Goal: Check status: Check status

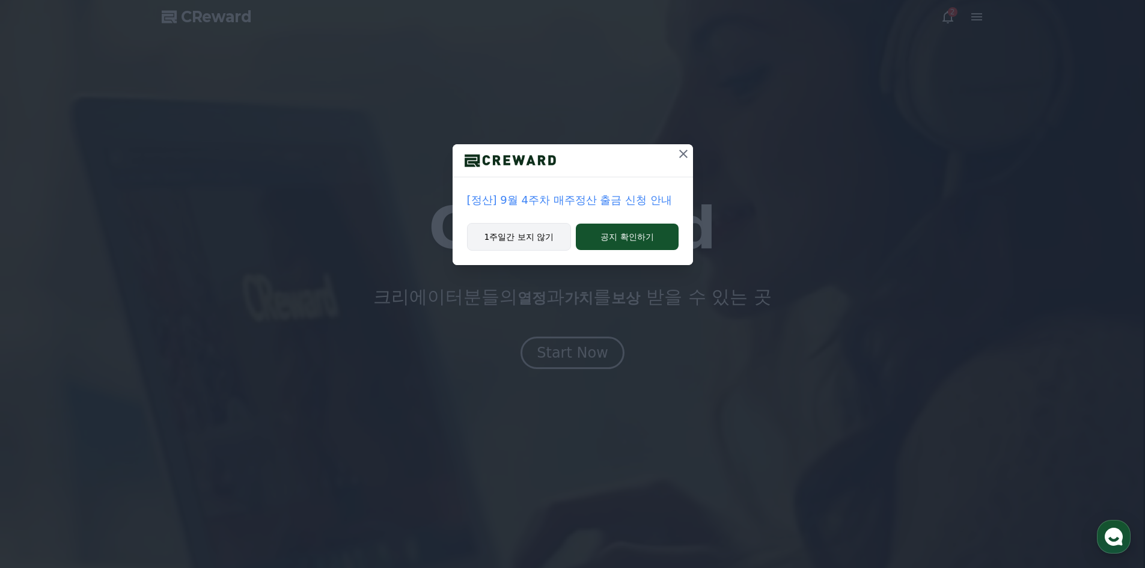
click at [545, 243] on button "1주일간 보지 않기" at bounding box center [519, 237] width 105 height 28
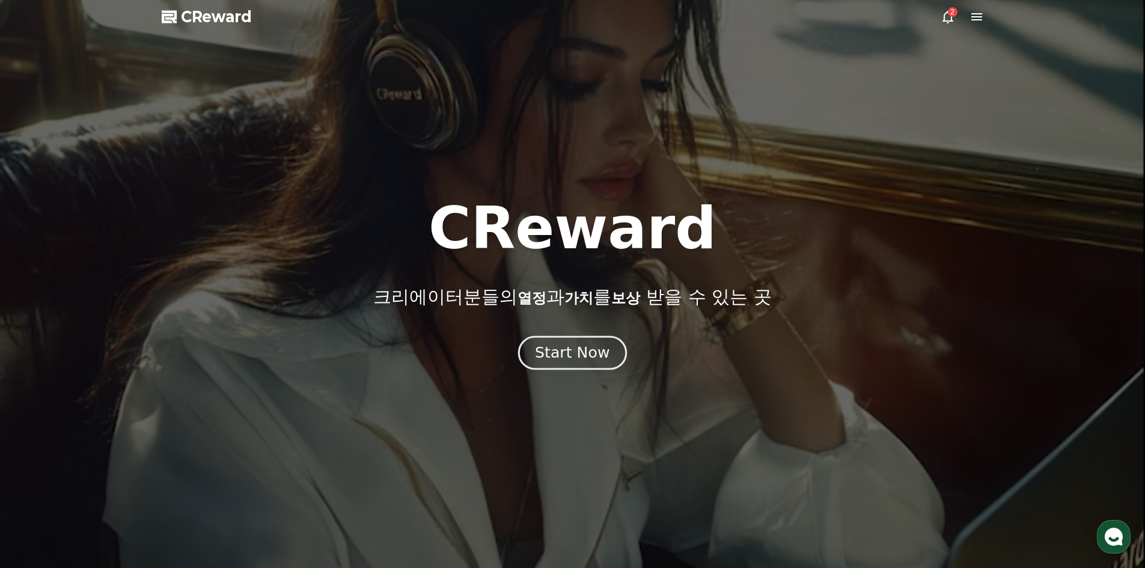
click at [564, 353] on div "Start Now" at bounding box center [572, 353] width 75 height 20
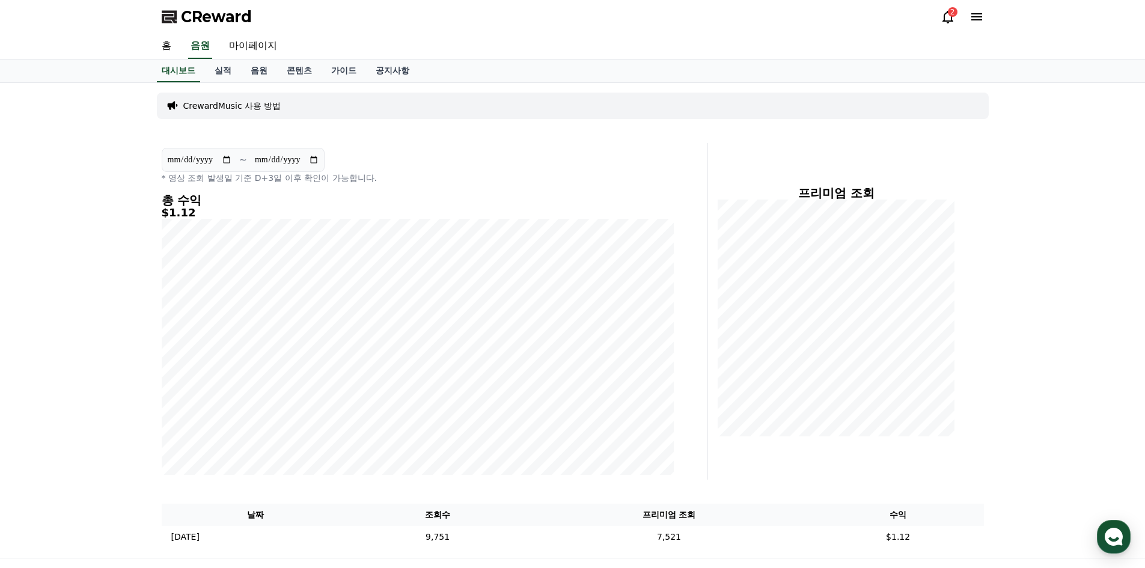
click at [944, 15] on icon at bounding box center [948, 17] width 11 height 13
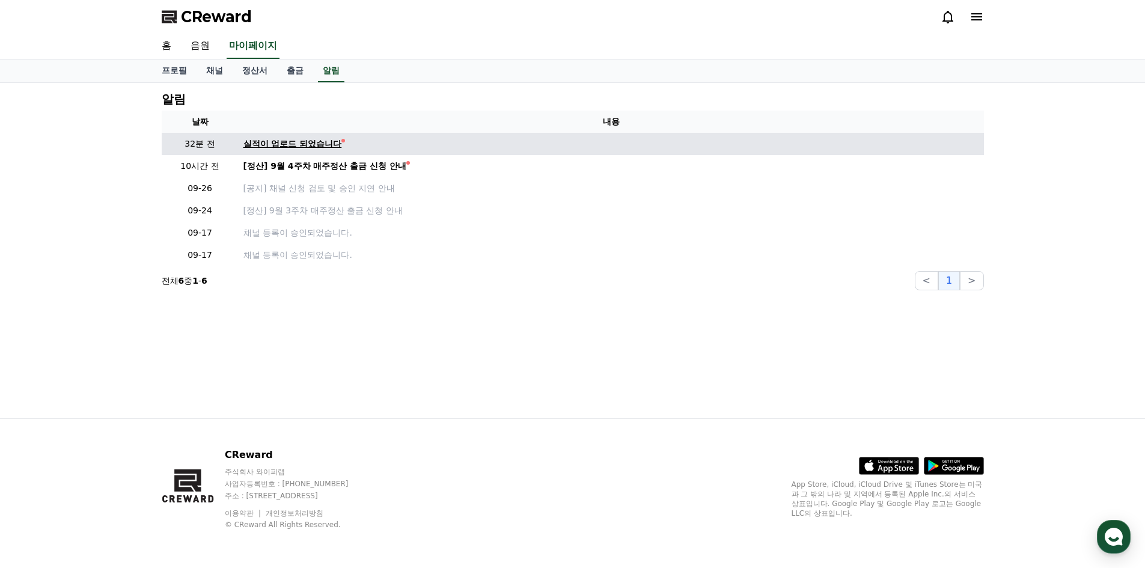
click at [304, 144] on div "실적이 업로드 되었습니다" at bounding box center [292, 144] width 99 height 13
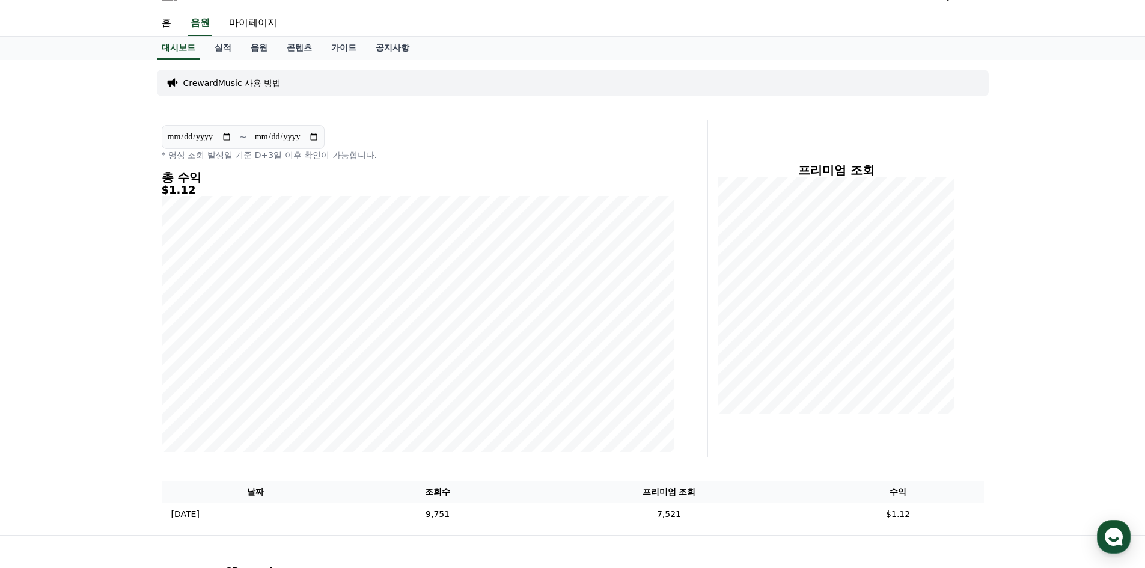
scroll to position [19, 0]
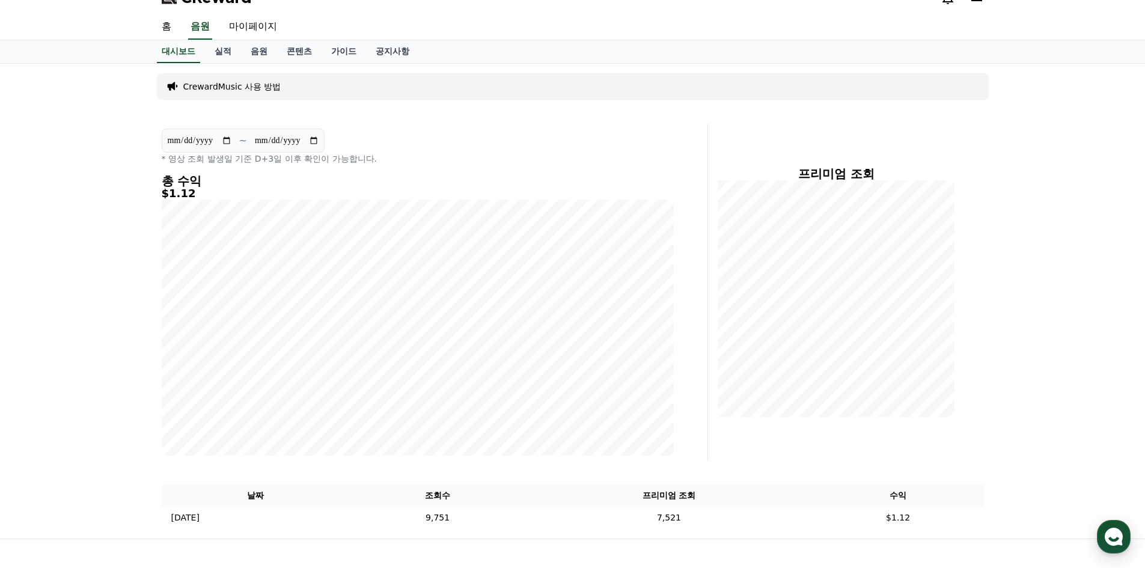
click at [187, 148] on section "**********" at bounding box center [243, 141] width 163 height 24
click at [252, 145] on section "**********" at bounding box center [243, 141] width 163 height 24
click at [258, 57] on link "음원" at bounding box center [259, 51] width 36 height 23
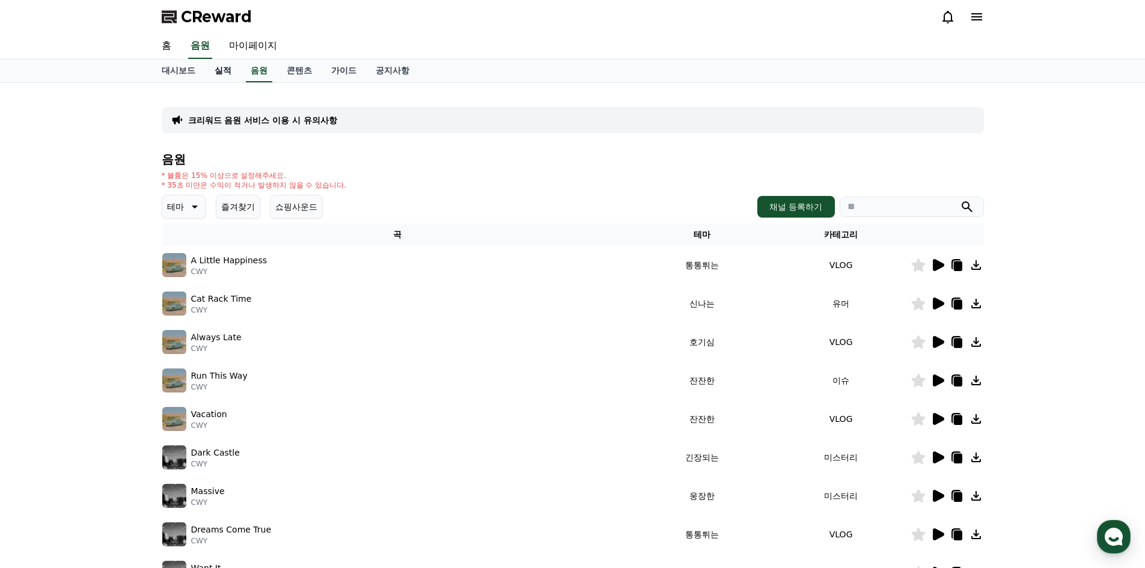
click at [225, 73] on link "실적" at bounding box center [223, 71] width 36 height 23
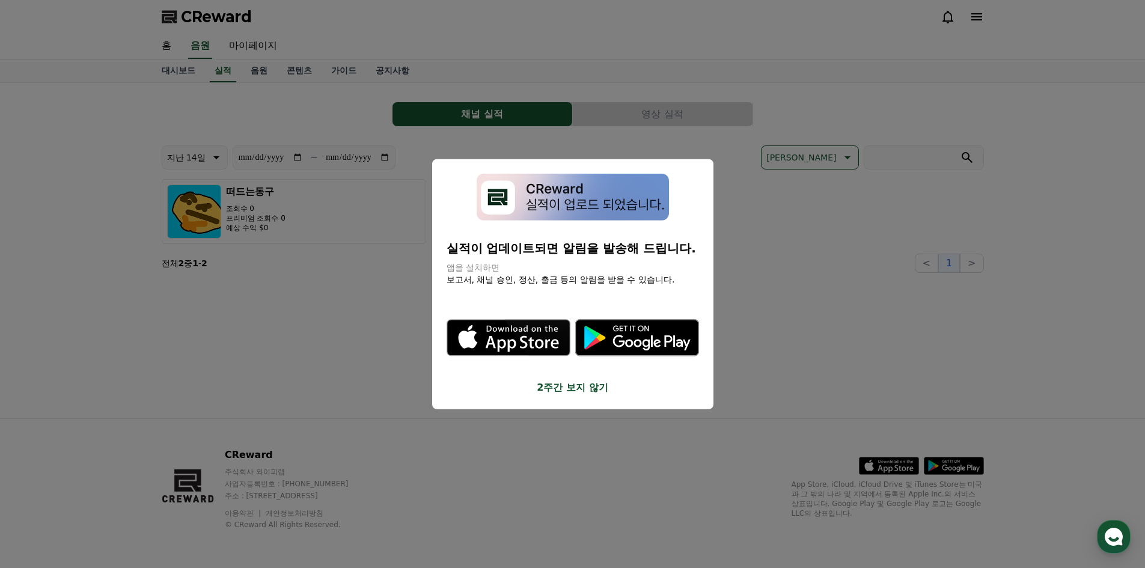
click at [593, 384] on button "2주간 보지 않기" at bounding box center [573, 388] width 252 height 14
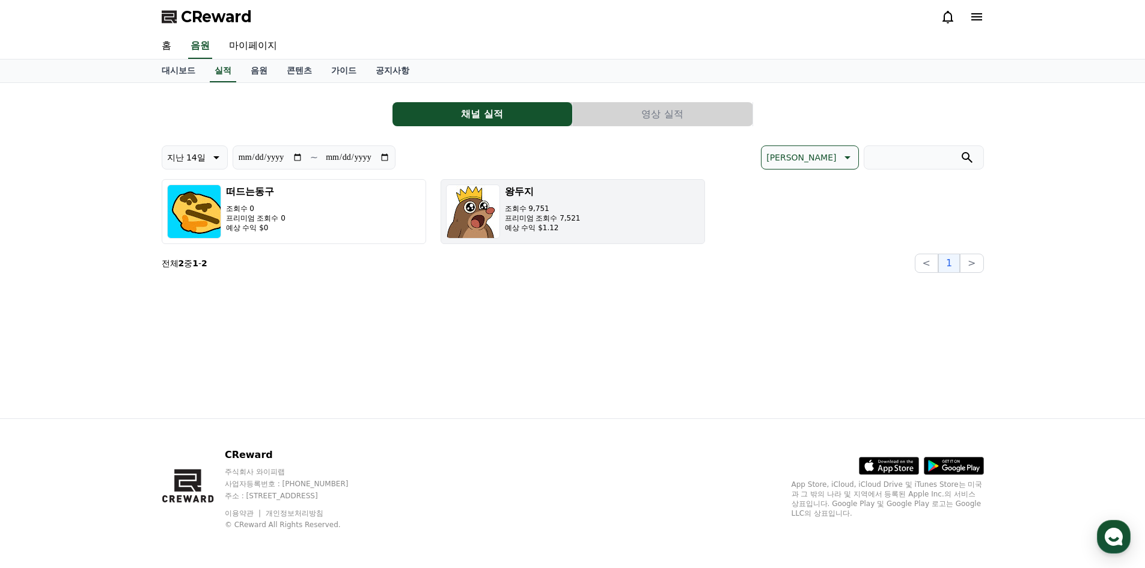
click at [474, 216] on img "button" at bounding box center [473, 212] width 54 height 54
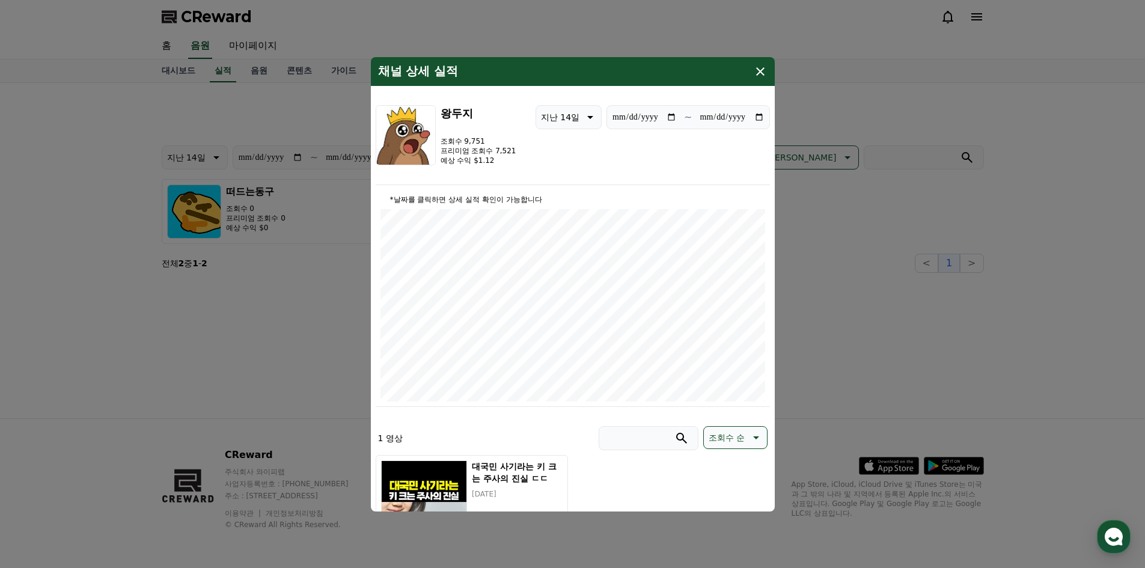
type input "**********"
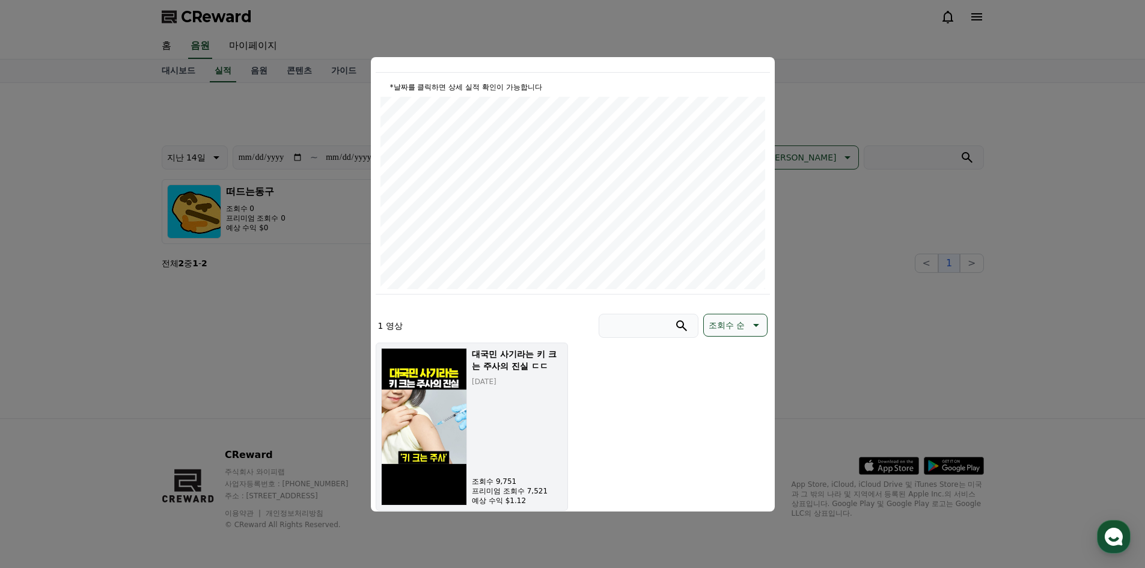
scroll to position [141, 0]
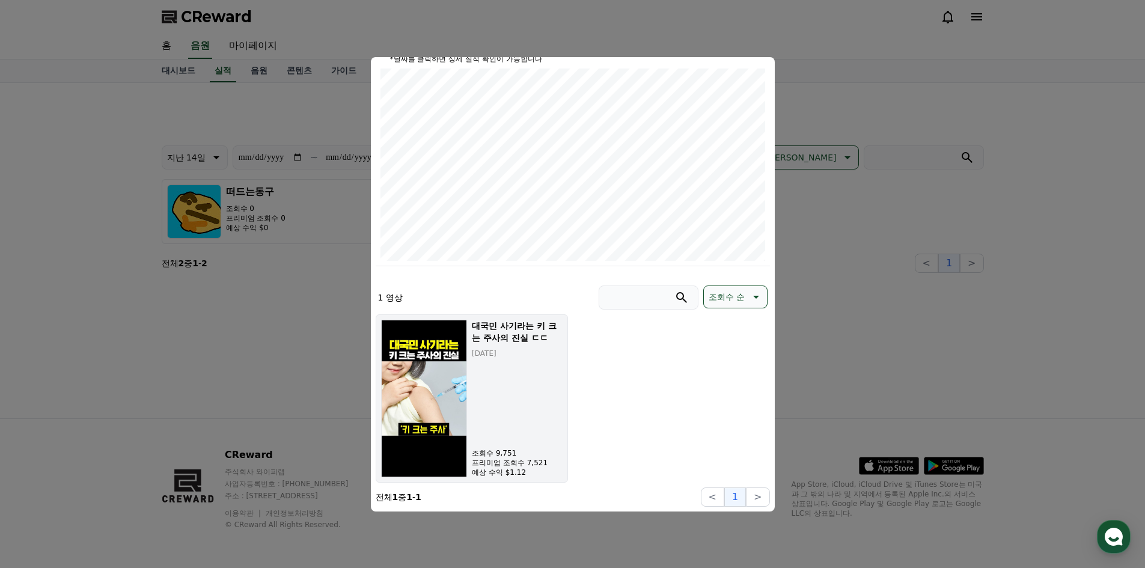
click at [539, 430] on div "대국민 사기라는 키 크는 주사의 진실 ㄷㄷ [DATE] 조회수 9,751 프리미엄 조회수 7,521 예상 수익 $1.12" at bounding box center [517, 399] width 90 height 158
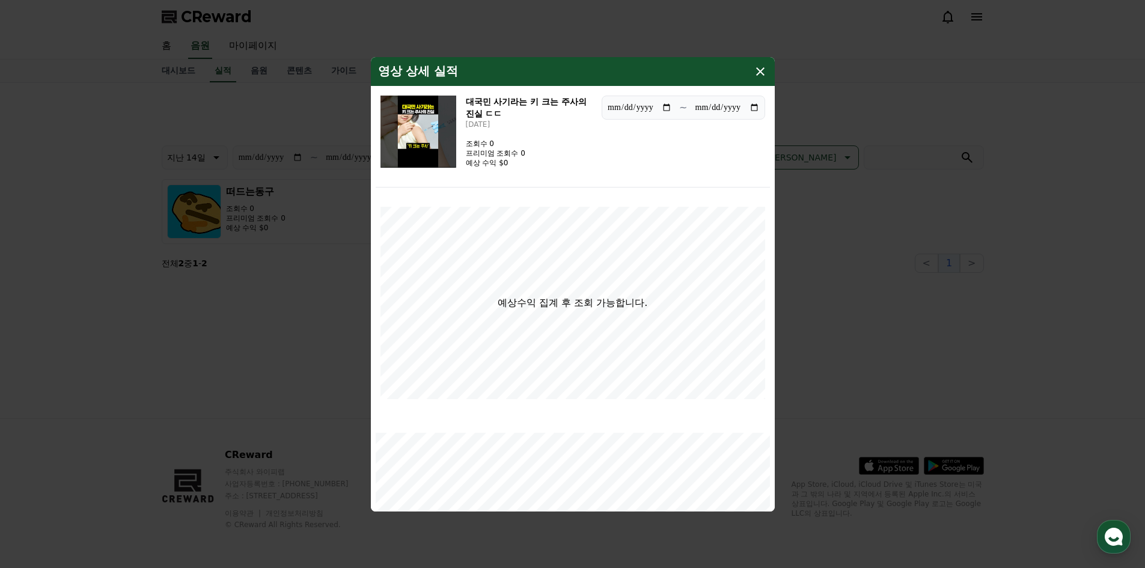
click at [761, 72] on icon "modal" at bounding box center [760, 71] width 8 height 8
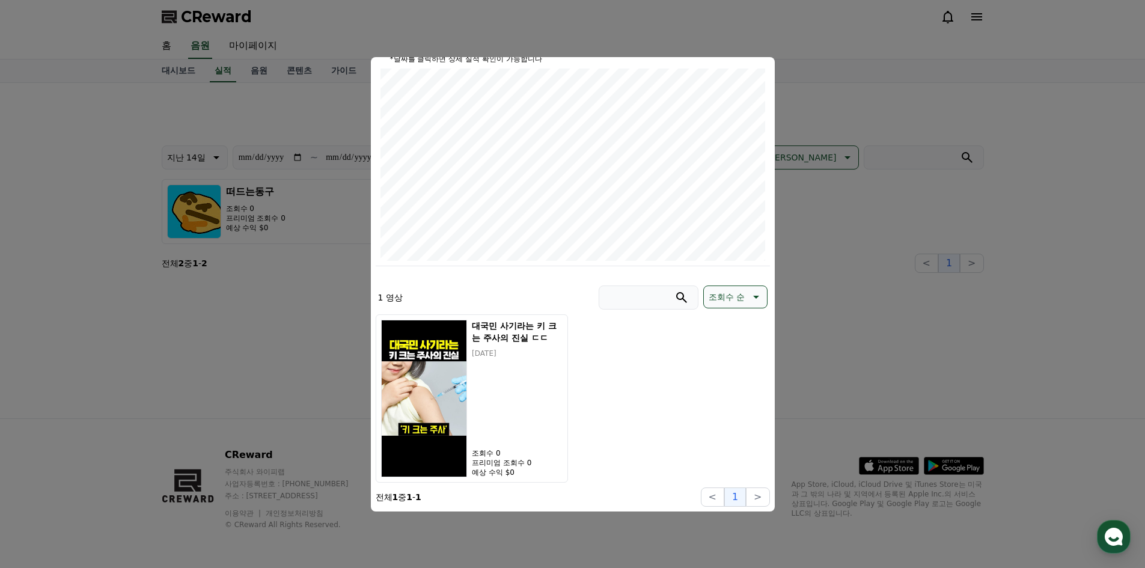
click at [357, 380] on button "close modal" at bounding box center [572, 284] width 1145 height 568
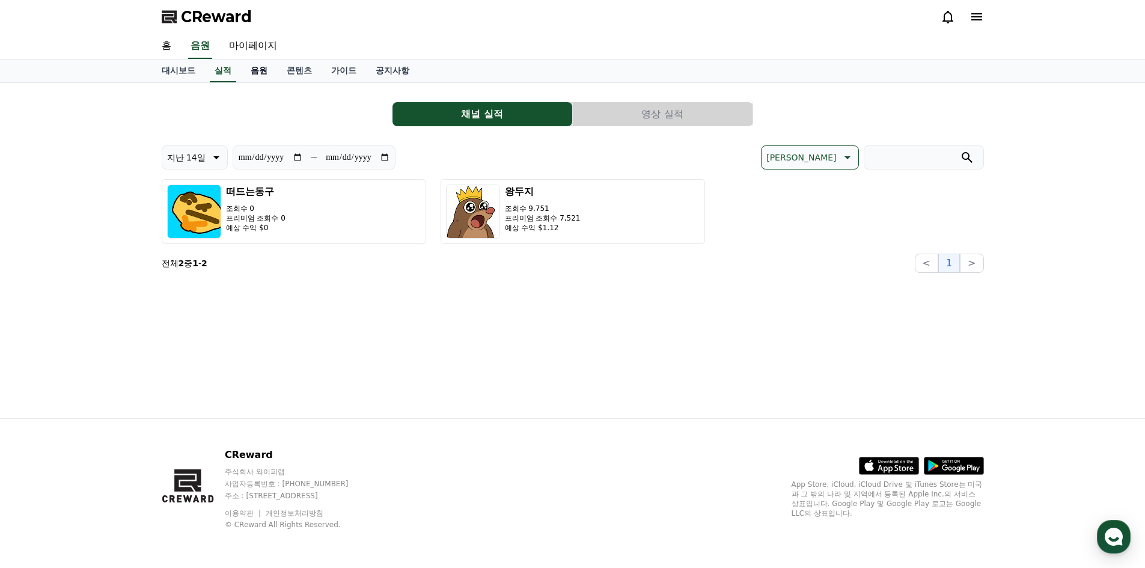
click at [260, 75] on link "음원" at bounding box center [259, 71] width 36 height 23
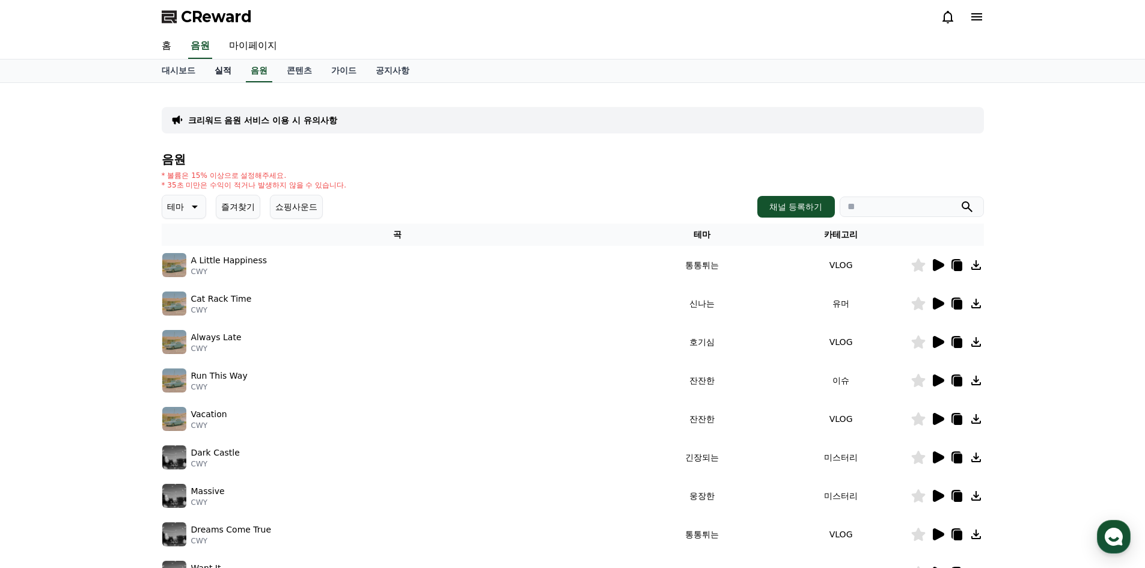
click at [236, 73] on link "실적" at bounding box center [223, 71] width 36 height 23
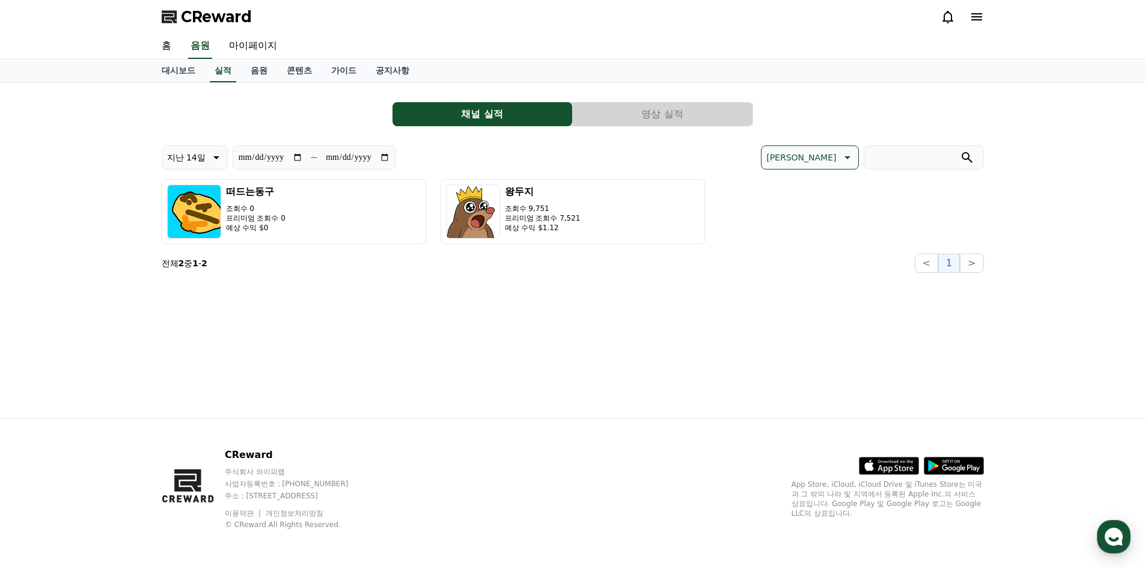
click at [647, 112] on button "영상 실적" at bounding box center [663, 114] width 180 height 24
